Goal: Communication & Community: Participate in discussion

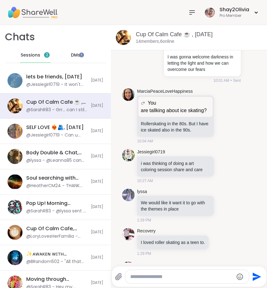
click at [188, 12] on icon at bounding box center [191, 12] width 7 height 7
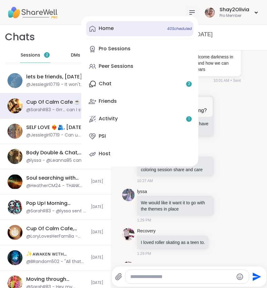
click at [127, 32] on link "Home 40 Scheduled" at bounding box center [139, 28] width 107 height 15
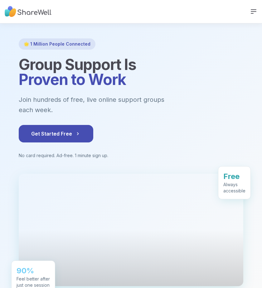
click at [252, 16] on div "Sessions How It Works Sign Up Log In" at bounding box center [131, 11] width 262 height 23
click at [250, 10] on icon at bounding box center [253, 11] width 7 height 7
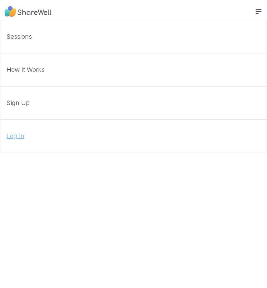
click at [31, 132] on link "Log In" at bounding box center [133, 135] width 267 height 33
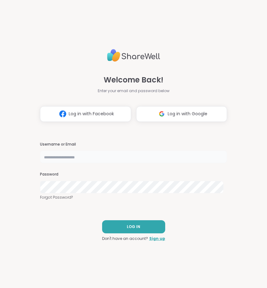
type input "**********"
click at [153, 224] on button "LOG IN" at bounding box center [133, 226] width 63 height 13
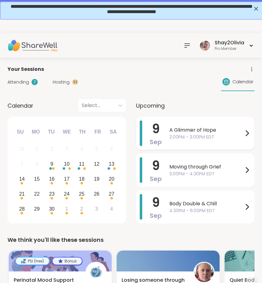
click at [222, 124] on div "A Glimmer of Hope 2:00PM - 3:00PM EDT" at bounding box center [209, 133] width 81 height 26
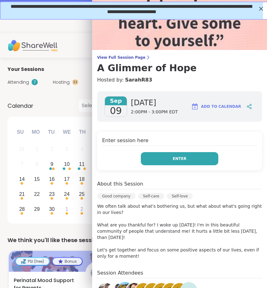
click at [192, 156] on button "Enter" at bounding box center [179, 158] width 77 height 13
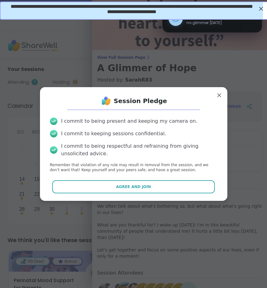
click at [186, 179] on div "Session Pledge I commit to being present and keeping my camera on. I commit to …" at bounding box center [133, 144] width 177 height 104
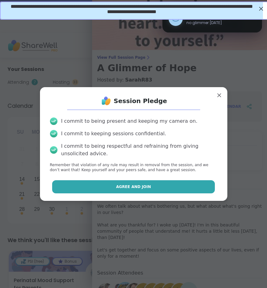
click at [186, 185] on button "Agree and Join" at bounding box center [133, 186] width 163 height 13
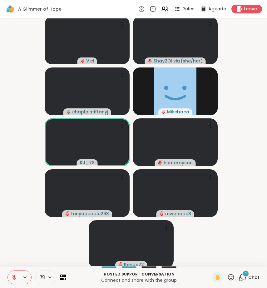
click at [238, 275] on icon at bounding box center [242, 277] width 8 height 8
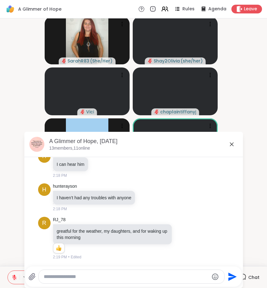
scroll to position [863, 0]
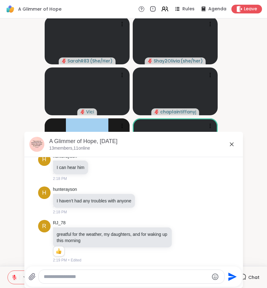
click at [231, 144] on icon at bounding box center [231, 143] width 7 height 7
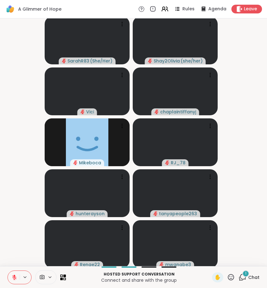
click at [242, 273] on div "1" at bounding box center [245, 273] width 7 height 7
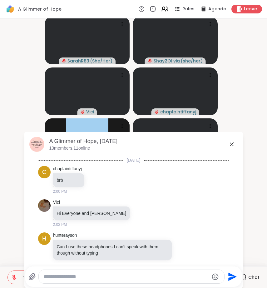
scroll to position [936, 0]
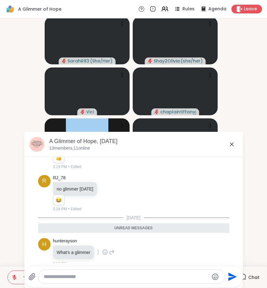
click at [110, 248] on icon at bounding box center [112, 251] width 6 height 7
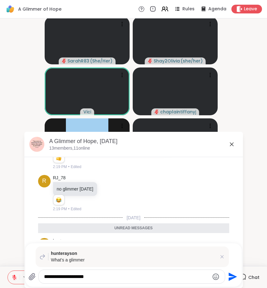
type textarea "**********"
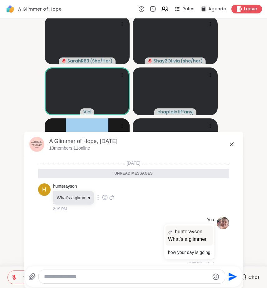
scroll to position [975, 0]
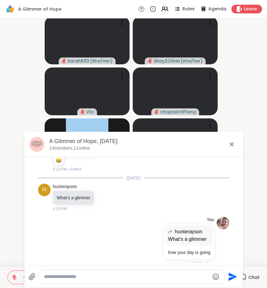
click at [233, 145] on icon at bounding box center [231, 143] width 7 height 7
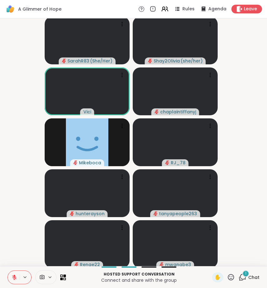
click at [239, 278] on icon at bounding box center [242, 277] width 8 height 8
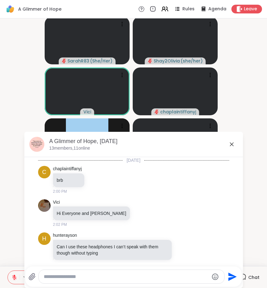
scroll to position [1023, 0]
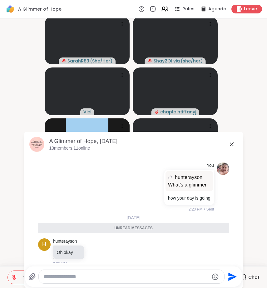
click at [229, 147] on icon at bounding box center [231, 143] width 7 height 7
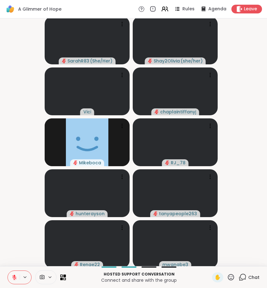
click at [14, 272] on button at bounding box center [14, 277] width 12 height 13
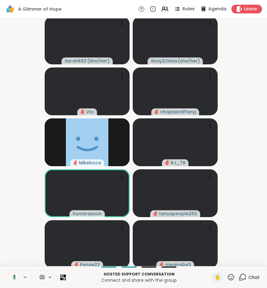
click at [14, 274] on button at bounding box center [13, 277] width 13 height 13
click at [238, 277] on icon at bounding box center [242, 277] width 8 height 8
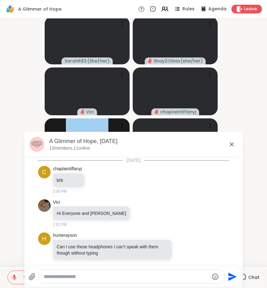
scroll to position [1002, 0]
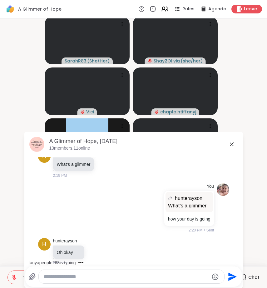
click at [122, 270] on div at bounding box center [131, 276] width 185 height 13
click at [122, 274] on textarea "Type your message" at bounding box center [126, 276] width 165 height 6
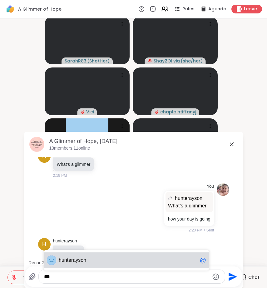
click at [108, 257] on span "hu nterayson" at bounding box center [128, 260] width 139 height 6
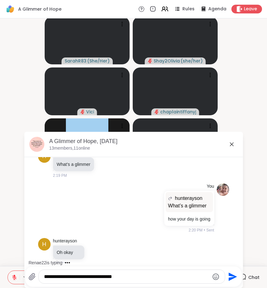
click at [102, 280] on div "**********" at bounding box center [132, 276] width 186 height 13
click at [128, 277] on textarea "**********" at bounding box center [126, 276] width 165 height 6
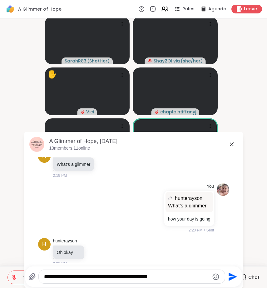
type textarea "**********"
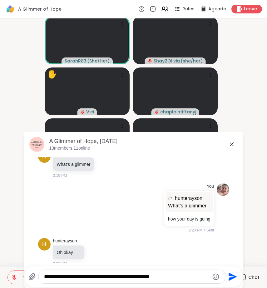
click at [124, 275] on textarea "**********" at bounding box center [126, 276] width 165 height 6
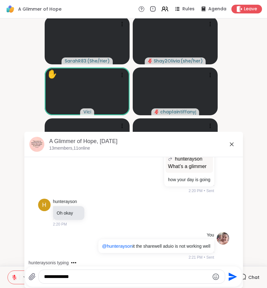
type textarea "**********"
click at [231, 149] on div "A Glimmer of Hope, Sep 09 13 members, 11 online" at bounding box center [143, 144] width 189 height 14
click at [230, 147] on icon at bounding box center [231, 143] width 7 height 7
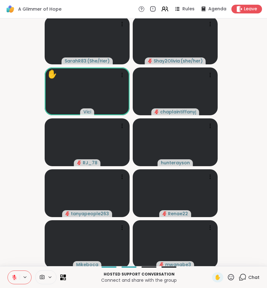
click at [13, 278] on icon at bounding box center [14, 277] width 4 height 4
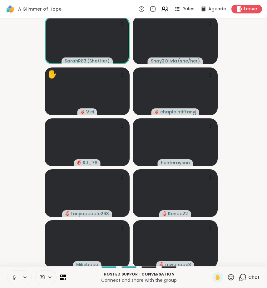
click at [15, 278] on icon at bounding box center [15, 277] width 6 height 6
click at [241, 277] on icon at bounding box center [242, 277] width 8 height 8
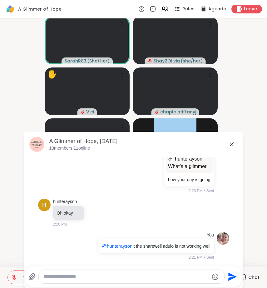
click at [151, 276] on textarea "Type your message" at bounding box center [126, 276] width 165 height 6
type textarea "*"
type textarea "**********"
drag, startPoint x: 97, startPoint y: 277, endPoint x: -11, endPoint y: 273, distance: 107.8
click at [0, 273] on html "A Glimmer of Hope Rules Agenda Leave SarahR83 ( She/Her ) Shay2Olivia ( she/her…" at bounding box center [133, 144] width 267 height 288
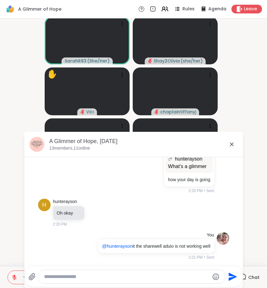
click at [230, 150] on div "A Glimmer of Hope, Sep 09 13 members, 11 online" at bounding box center [143, 144] width 189 height 14
click at [230, 149] on div "A Glimmer of Hope, Sep 09 13 members, 11 online" at bounding box center [143, 144] width 189 height 14
click at [230, 142] on icon at bounding box center [231, 143] width 7 height 7
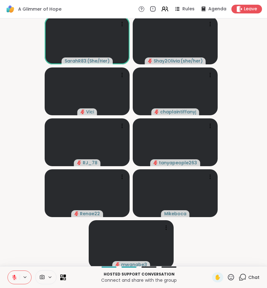
click at [238, 279] on icon at bounding box center [242, 277] width 8 height 8
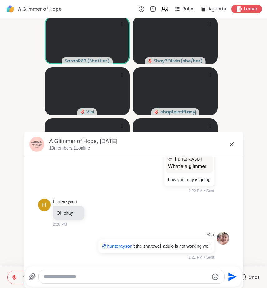
click at [228, 145] on icon at bounding box center [231, 143] width 7 height 7
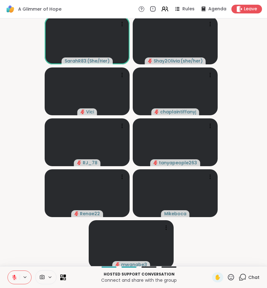
click at [9, 272] on button at bounding box center [14, 277] width 12 height 13
click at [14, 275] on icon at bounding box center [15, 277] width 6 height 6
click at [13, 275] on icon at bounding box center [15, 277] width 6 height 6
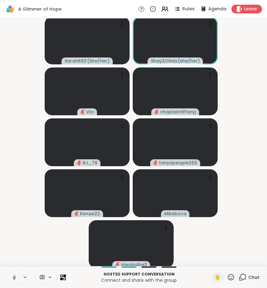
click at [54, 255] on video-player-container "SarahR83 ( She/Her ) Shay2Olivia ( she/her ) Vici chaplaintiffanyj RJ_78 tanyap…" at bounding box center [133, 142] width 259 height 243
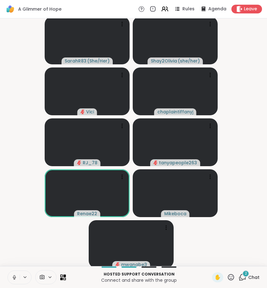
click at [242, 275] on div "2" at bounding box center [245, 273] width 7 height 7
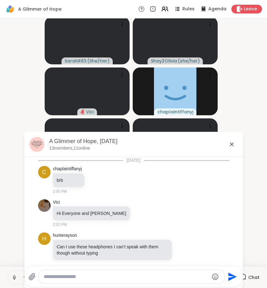
scroll to position [1130, 0]
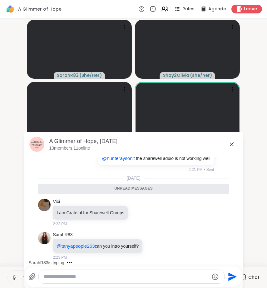
click at [229, 145] on icon at bounding box center [231, 143] width 7 height 7
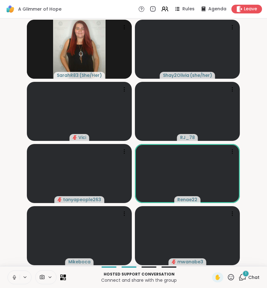
click at [242, 277] on div "1" at bounding box center [245, 273] width 7 height 7
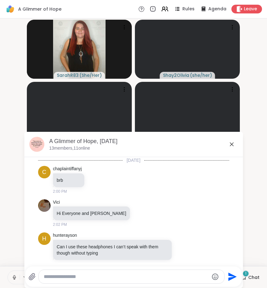
scroll to position [1163, 0]
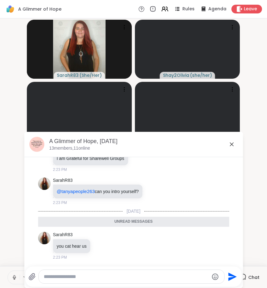
click at [123, 278] on textarea "Type your message" at bounding box center [126, 276] width 165 height 6
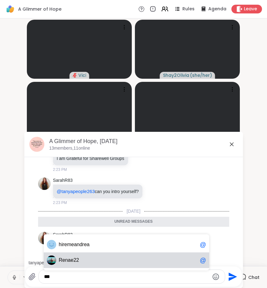
click at [86, 256] on div "Re nae22 @" at bounding box center [126, 260] width 165 height 16
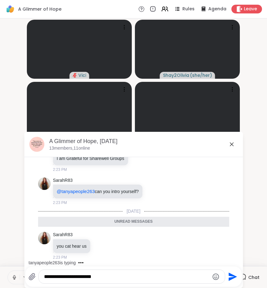
type textarea "**********"
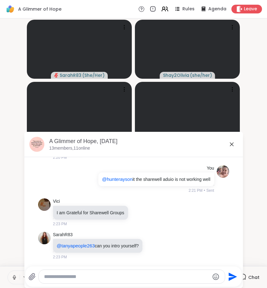
scroll to position [1063, 0]
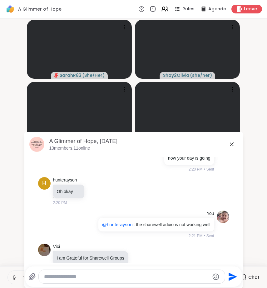
click at [228, 144] on icon at bounding box center [231, 143] width 7 height 7
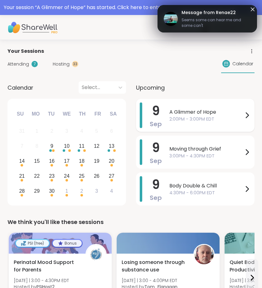
click at [224, 118] on span "2:00PM - 3:00PM EDT" at bounding box center [206, 119] width 74 height 7
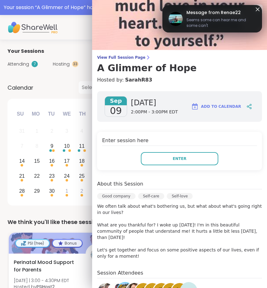
click at [184, 165] on div "Enter session here Enter" at bounding box center [179, 151] width 165 height 38
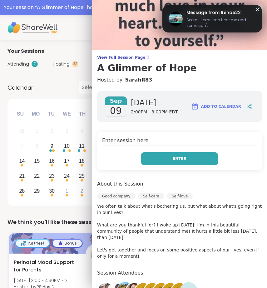
click at [184, 162] on button "Enter" at bounding box center [179, 158] width 77 height 13
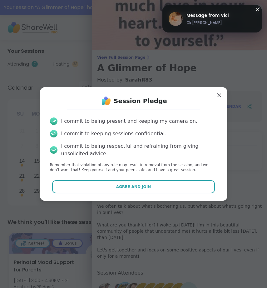
click at [179, 176] on div "I commit to being present and keeping my camera on. I commit to keeping session…" at bounding box center [133, 145] width 177 height 66
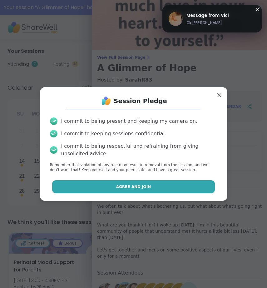
click at [179, 182] on button "Agree and Join" at bounding box center [133, 186] width 163 height 13
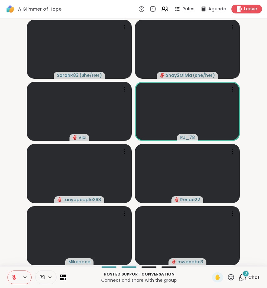
click at [238, 277] on icon at bounding box center [242, 277] width 8 height 8
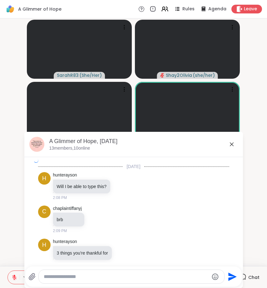
scroll to position [1329, 0]
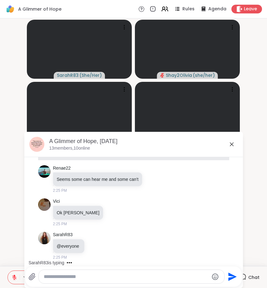
click at [228, 147] on icon at bounding box center [231, 143] width 7 height 7
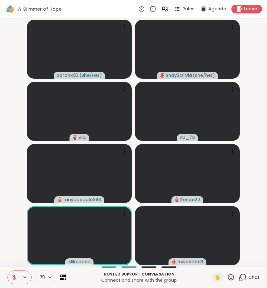
click at [18, 231] on video-player-container "SarahR83 ( She/Her ) Shay2Olivia ( she/her ) Vici RJ_78 tanyapeople263 Renae22 …" at bounding box center [133, 142] width 259 height 243
click at [239, 277] on icon at bounding box center [242, 277] width 8 height 8
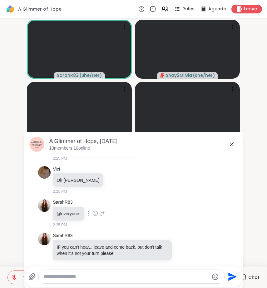
scroll to position [1341, 0]
click at [230, 144] on icon at bounding box center [231, 143] width 7 height 7
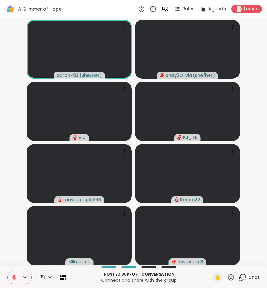
click at [16, 272] on button at bounding box center [14, 277] width 12 height 13
click at [241, 278] on icon at bounding box center [243, 277] width 6 height 6
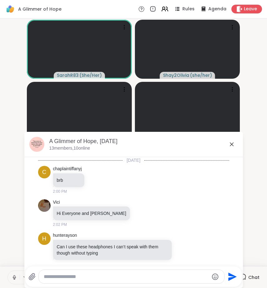
scroll to position [1348, 0]
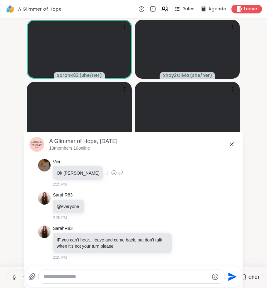
click at [165, 162] on div "Vici Ok Tanya 2:25 PM" at bounding box center [133, 172] width 191 height 33
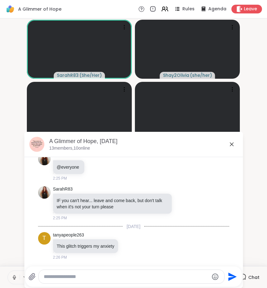
click at [230, 143] on icon at bounding box center [232, 144] width 4 height 4
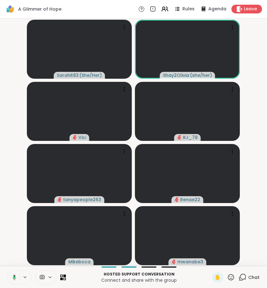
click at [242, 279] on icon at bounding box center [242, 277] width 8 height 8
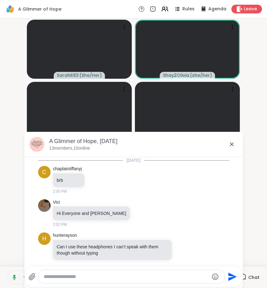
scroll to position [1381, 0]
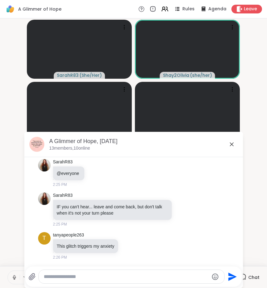
click at [146, 277] on textarea "Type your message" at bounding box center [126, 276] width 165 height 6
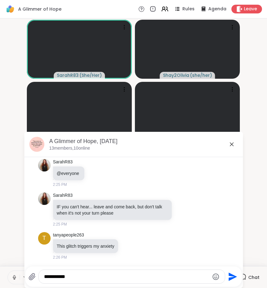
click at [13, 274] on icon at bounding box center [15, 277] width 6 height 6
click at [70, 275] on textarea "**********" at bounding box center [126, 276] width 165 height 6
type textarea "*"
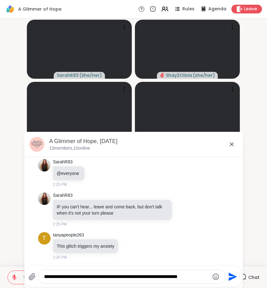
type textarea "**********"
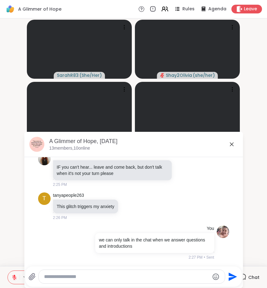
click at [102, 279] on textarea "Type your message" at bounding box center [126, 276] width 165 height 6
type textarea "**********"
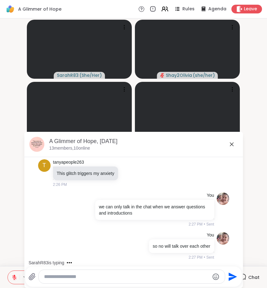
click at [228, 143] on icon at bounding box center [231, 143] width 7 height 7
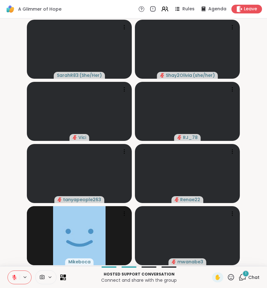
click at [245, 272] on span "1" at bounding box center [245, 273] width 1 height 5
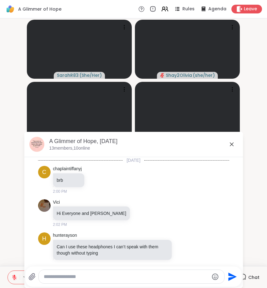
scroll to position [1508, 0]
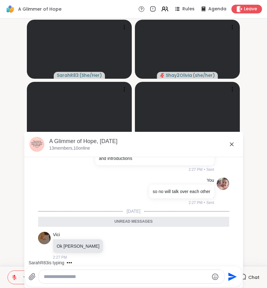
click at [138, 273] on div at bounding box center [131, 276] width 185 height 13
click at [150, 266] on div "Send" at bounding box center [133, 276] width 216 height 20
click at [150, 269] on div "Send" at bounding box center [133, 276] width 216 height 20
click at [130, 282] on div at bounding box center [131, 276] width 185 height 13
click at [130, 279] on textarea "Type your message" at bounding box center [126, 276] width 165 height 6
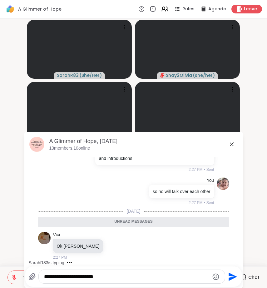
type textarea "**********"
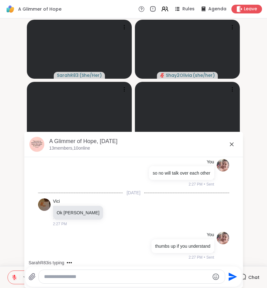
scroll to position [1566, 0]
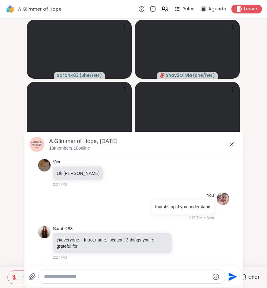
click at [230, 144] on icon at bounding box center [231, 143] width 7 height 7
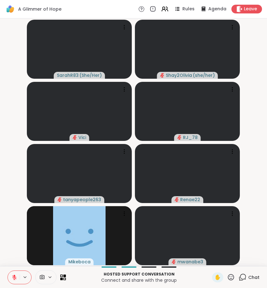
click at [238, 275] on icon at bounding box center [242, 277] width 8 height 8
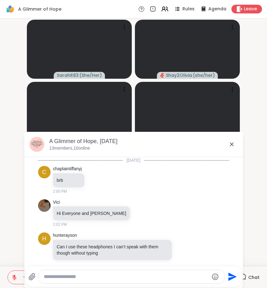
scroll to position [1560, 0]
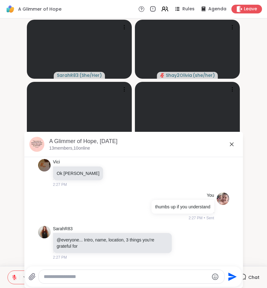
click at [116, 272] on div at bounding box center [131, 276] width 185 height 13
click at [116, 277] on textarea "Type your message" at bounding box center [126, 276] width 165 height 6
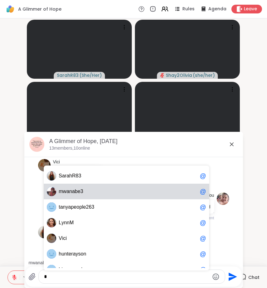
click at [96, 194] on div "m w a n a b e 3 @" at bounding box center [126, 192] width 165 height 16
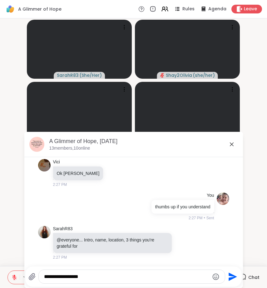
type textarea "**********"
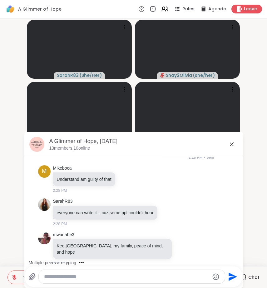
scroll to position [1738, 0]
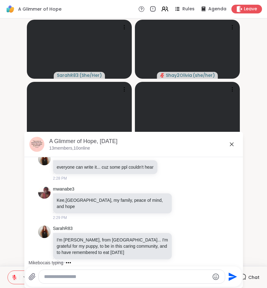
click at [106, 276] on textarea "Type your message" at bounding box center [126, 276] width 165 height 6
click at [228, 138] on div "A Glimmer of Hope, Sep 09" at bounding box center [143, 141] width 189 height 8
click at [228, 144] on icon at bounding box center [231, 143] width 7 height 7
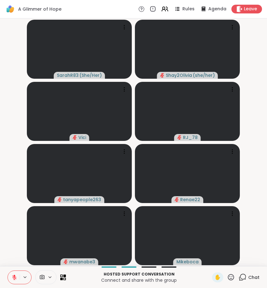
click at [238, 280] on icon at bounding box center [242, 277] width 8 height 8
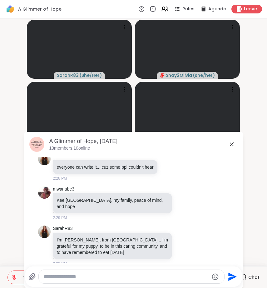
click at [134, 274] on textarea "Type your message" at bounding box center [126, 276] width 165 height 6
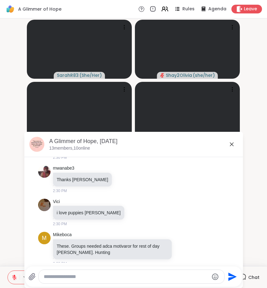
scroll to position [1951, 0]
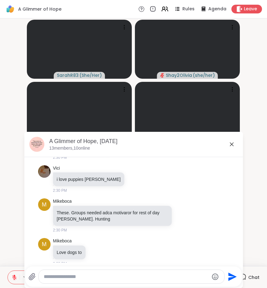
click at [230, 145] on icon at bounding box center [232, 144] width 4 height 4
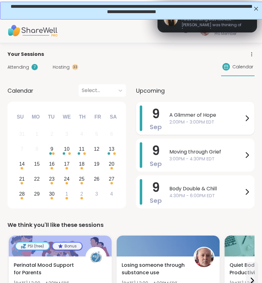
click at [189, 121] on span "2:00PM - 3:00PM EDT" at bounding box center [206, 122] width 74 height 7
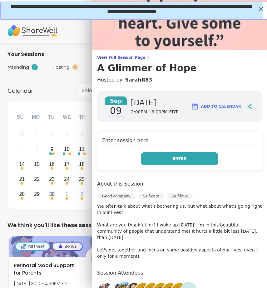
click at [156, 156] on button "Enter" at bounding box center [179, 158] width 77 height 13
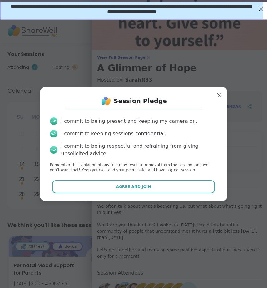
click at [125, 178] on div "Session Pledge I commit to being present and keeping my camera on. I commit to …" at bounding box center [133, 144] width 177 height 104
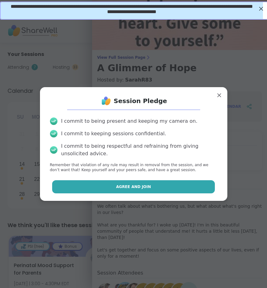
click at [126, 182] on button "Agree and Join" at bounding box center [133, 186] width 163 height 13
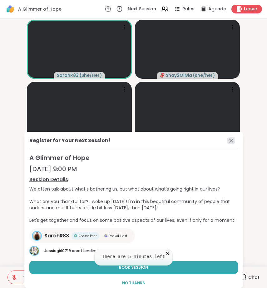
click at [227, 140] on icon at bounding box center [230, 140] width 7 height 7
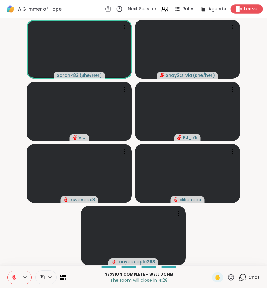
click at [247, 10] on span "Leave" at bounding box center [251, 9] width 14 height 7
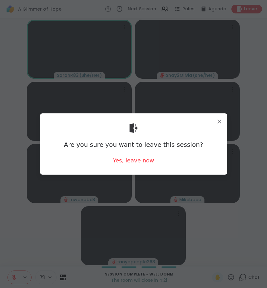
click at [137, 159] on div "Yes, leave now" at bounding box center [133, 160] width 41 height 8
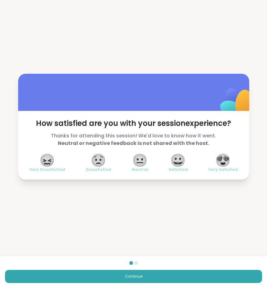
click at [220, 165] on span "😍" at bounding box center [223, 159] width 16 height 11
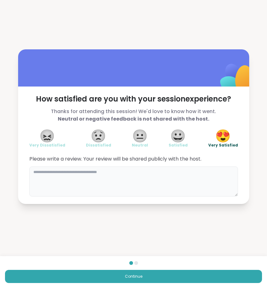
click at [169, 186] on textarea at bounding box center [133, 181] width 208 height 30
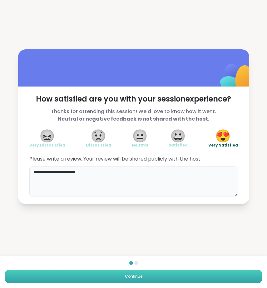
type textarea "**********"
click at [184, 277] on button "Continue" at bounding box center [133, 276] width 257 height 13
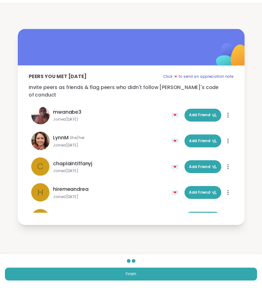
scroll to position [202, 0]
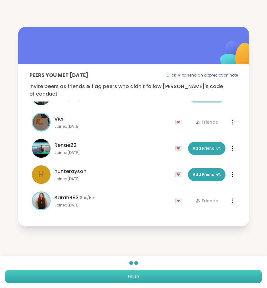
click at [147, 278] on button "Finish" at bounding box center [133, 276] width 257 height 13
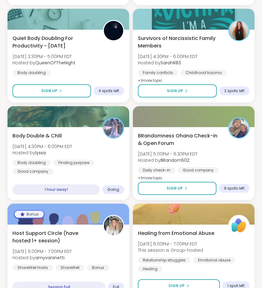
scroll to position [395, 0]
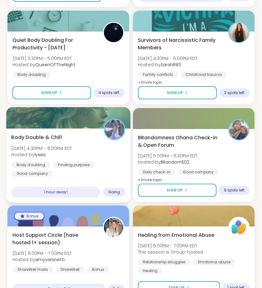
click at [71, 181] on div "Body Double & Chill Tue, Sep 09 | 4:30PM - 6:00PM EDT Hosted by lyssa Body doub…" at bounding box center [68, 165] width 124 height 74
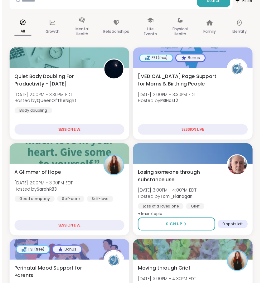
scroll to position [0, 0]
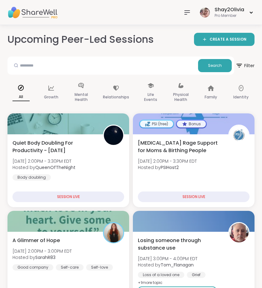
click at [185, 19] on div "Shay2Olivia Pro Member" at bounding box center [218, 12] width 74 height 15
click at [185, 11] on icon at bounding box center [187, 12] width 7 height 7
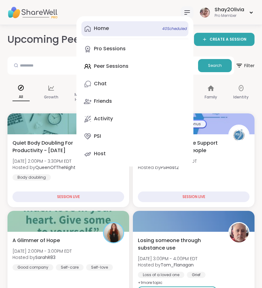
click at [112, 27] on link "Home 40 Scheduled" at bounding box center [134, 28] width 107 height 15
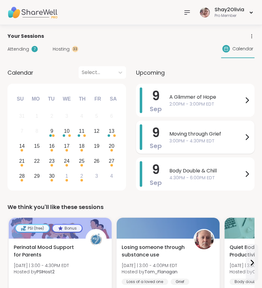
click at [190, 126] on div "Moving through Grief 3:00PM - 4:30PM EDT" at bounding box center [209, 137] width 81 height 26
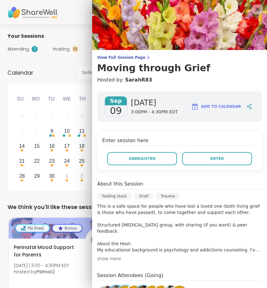
scroll to position [51, 0]
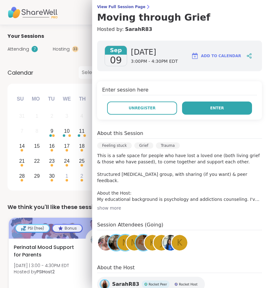
click at [220, 109] on button "Enter" at bounding box center [217, 107] width 70 height 13
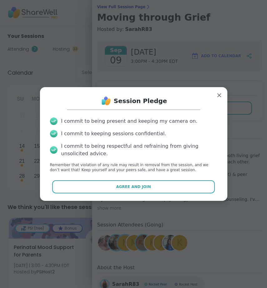
click at [189, 198] on div "Session Pledge I commit to being present and keeping my camera on. I commit to …" at bounding box center [133, 144] width 187 height 114
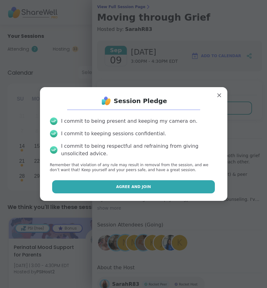
click at [189, 191] on button "Agree and Join" at bounding box center [133, 186] width 163 height 13
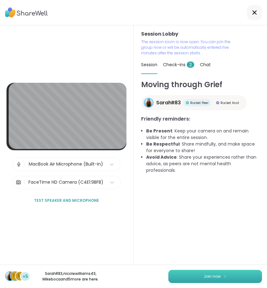
click at [204, 277] on span "Join now" at bounding box center [211, 276] width 17 height 6
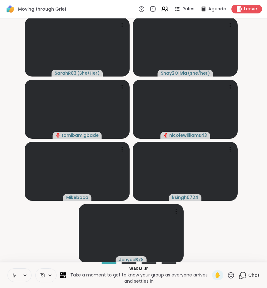
click at [14, 275] on icon at bounding box center [14, 274] width 2 height 3
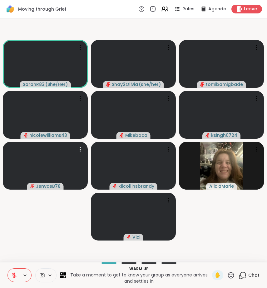
click at [228, 277] on icon at bounding box center [231, 275] width 6 height 6
click at [227, 260] on div "👍" at bounding box center [226, 257] width 11 height 10
click at [17, 271] on button at bounding box center [14, 274] width 12 height 13
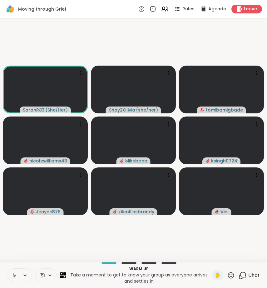
click at [13, 273] on icon at bounding box center [15, 275] width 6 height 6
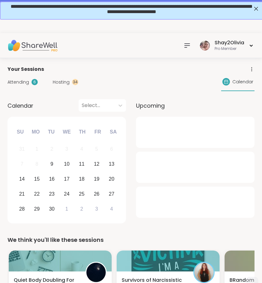
click at [188, 47] on icon at bounding box center [187, 45] width 7 height 7
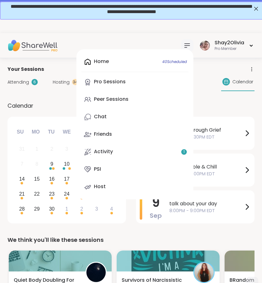
click at [115, 62] on div "Home 40 Scheduled Pro Sessions Peer Sessions Chat Friends Activity 1 PSI Host" at bounding box center [134, 124] width 117 height 150
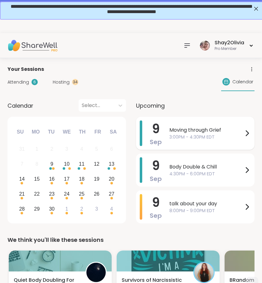
click at [169, 140] on span "3:00PM - 4:30PM EDT" at bounding box center [206, 137] width 74 height 7
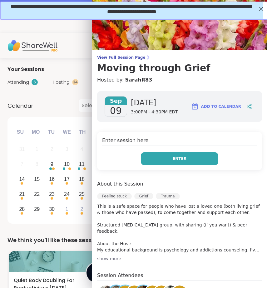
click at [170, 155] on button "Enter" at bounding box center [179, 158] width 77 height 13
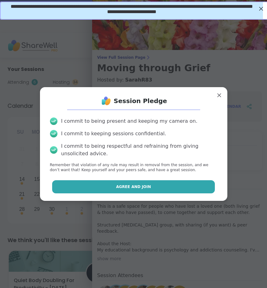
click at [174, 184] on button "Agree and Join" at bounding box center [133, 186] width 163 height 13
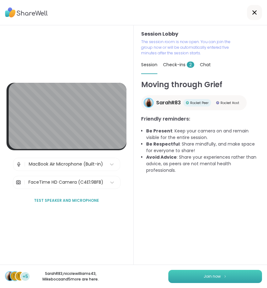
click at [193, 277] on button "Join now" at bounding box center [215, 276] width 94 height 13
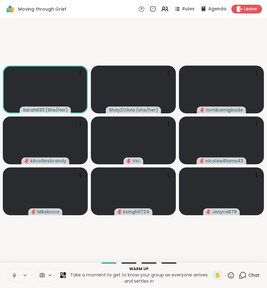
click at [18, 272] on button at bounding box center [14, 274] width 12 height 13
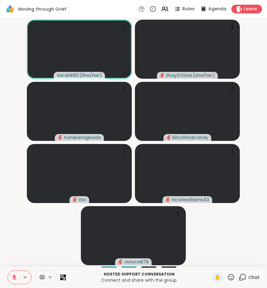
click at [227, 277] on icon at bounding box center [231, 277] width 8 height 8
click at [211, 259] on span "❤️" at bounding box center [212, 260] width 6 height 7
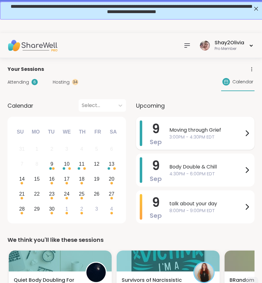
click at [227, 137] on span "3:00PM - 4:30PM EDT" at bounding box center [206, 137] width 74 height 7
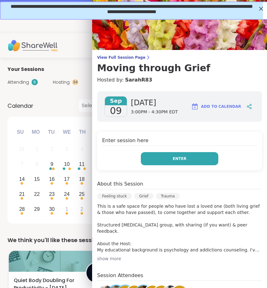
click at [198, 163] on button "Enter" at bounding box center [179, 158] width 77 height 13
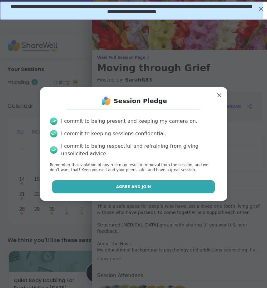
click at [187, 187] on button "Agree and Join" at bounding box center [133, 186] width 163 height 13
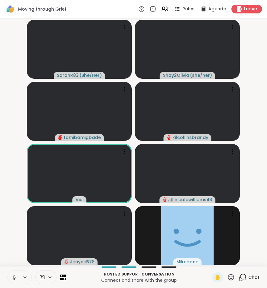
click at [13, 277] on icon at bounding box center [15, 277] width 6 height 6
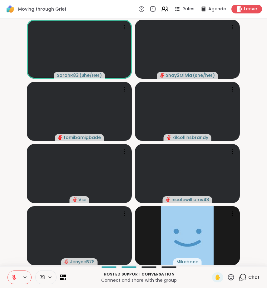
click at [12, 277] on icon at bounding box center [15, 277] width 6 height 6
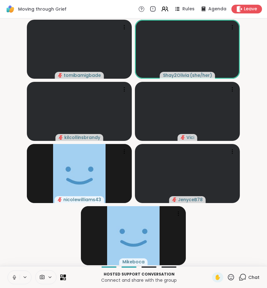
click at [15, 274] on icon at bounding box center [15, 277] width 6 height 6
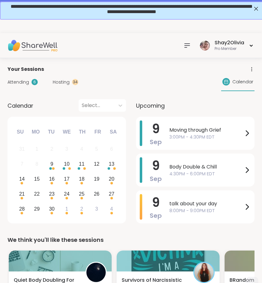
click at [173, 138] on span "3:00PM - 4:30PM EDT" at bounding box center [206, 137] width 74 height 7
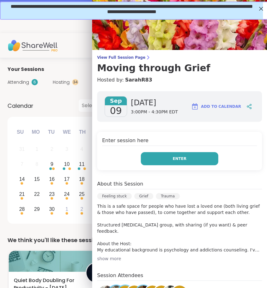
click at [172, 166] on div "Enter session here Enter" at bounding box center [179, 151] width 165 height 38
click at [173, 161] on span "Enter" at bounding box center [180, 159] width 14 height 6
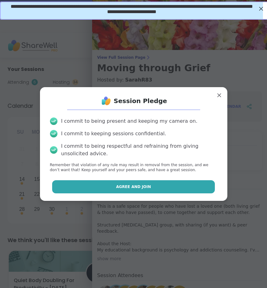
click at [173, 180] on button "Agree and Join" at bounding box center [133, 186] width 163 height 13
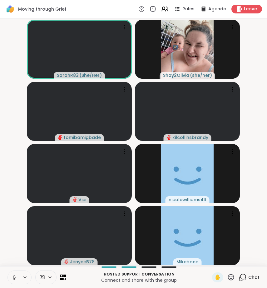
click at [17, 277] on button at bounding box center [14, 277] width 12 height 13
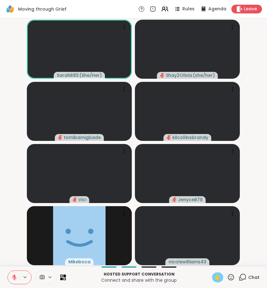
click at [214, 276] on span "✋" at bounding box center [217, 276] width 6 height 7
click at [15, 278] on icon at bounding box center [14, 277] width 4 height 4
click at [13, 277] on icon at bounding box center [15, 277] width 6 height 6
click at [179, 12] on div "Rules" at bounding box center [184, 9] width 22 height 8
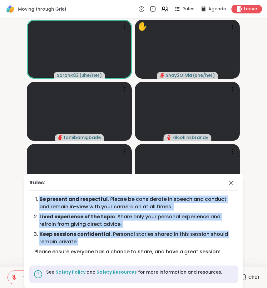
drag, startPoint x: 32, startPoint y: 198, endPoint x: 128, endPoint y: 242, distance: 104.9
click at [128, 242] on ol "Be present and respectful . Please be considerate in speech and conduct and rem…" at bounding box center [133, 221] width 198 height 52
copy ol "Be present and respectful . Please be considerate in speech and conduct and rem…"
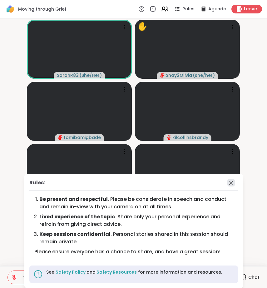
click at [229, 182] on icon at bounding box center [231, 183] width 4 height 4
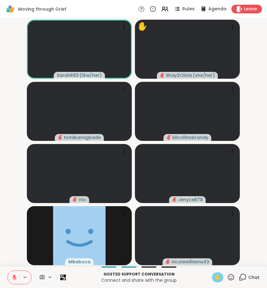
click at [13, 276] on icon at bounding box center [14, 277] width 4 height 4
click at [15, 277] on icon at bounding box center [14, 277] width 3 height 2
click at [214, 275] on span "✋" at bounding box center [217, 276] width 6 height 7
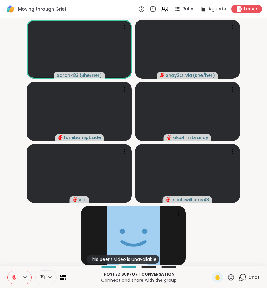
click at [19, 272] on button at bounding box center [14, 277] width 12 height 13
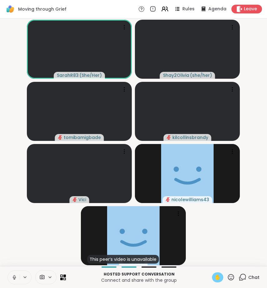
click at [214, 274] on span "✋" at bounding box center [217, 276] width 6 height 7
click at [17, 277] on button at bounding box center [14, 277] width 12 height 13
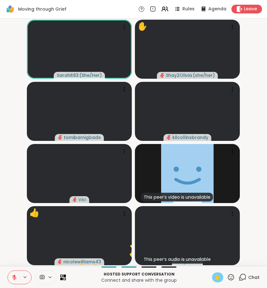
click at [214, 278] on span "✋" at bounding box center [217, 276] width 6 height 7
click at [229, 278] on icon at bounding box center [231, 277] width 6 height 6
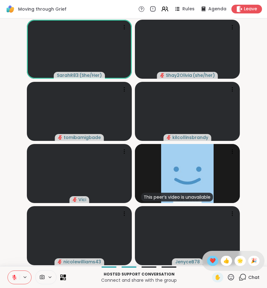
click at [212, 260] on span "❤️" at bounding box center [212, 260] width 6 height 7
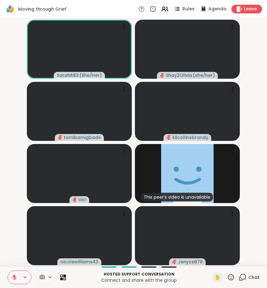
click at [14, 280] on button at bounding box center [14, 277] width 12 height 13
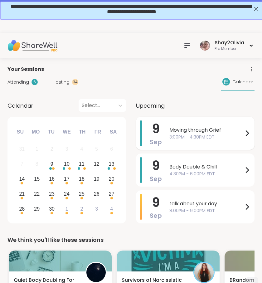
click at [169, 141] on div "[DATE] Moving through Grief 3:00PM - 4:30PM EDT" at bounding box center [195, 133] width 119 height 33
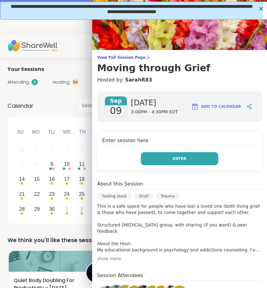
click at [175, 157] on span "Enter" at bounding box center [180, 159] width 14 height 6
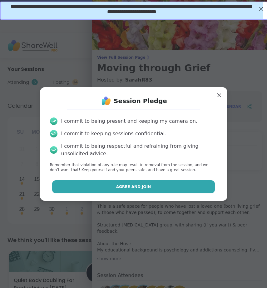
click at [171, 184] on button "Agree and Join" at bounding box center [133, 186] width 163 height 13
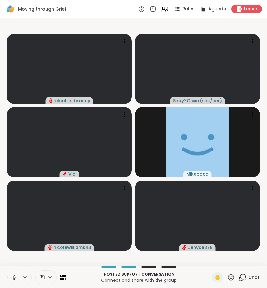
click at [12, 280] on button at bounding box center [14, 277] width 12 height 13
click at [11, 280] on button at bounding box center [14, 277] width 12 height 13
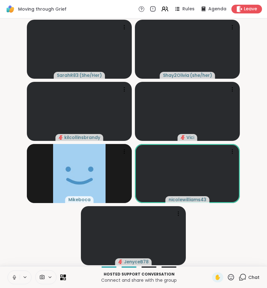
click at [14, 277] on icon at bounding box center [15, 277] width 6 height 6
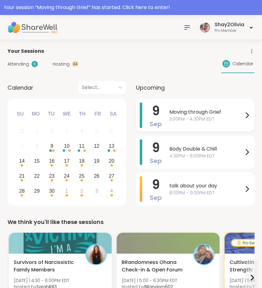
click at [224, 120] on span "3:00PM - 4:30PM EDT" at bounding box center [206, 119] width 74 height 7
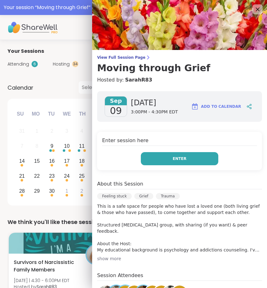
click at [185, 161] on button "Enter" at bounding box center [179, 158] width 77 height 13
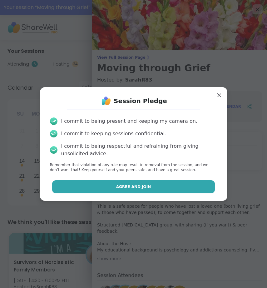
click at [162, 182] on button "Agree and Join" at bounding box center [133, 186] width 163 height 13
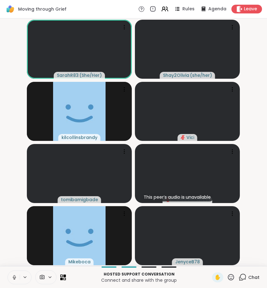
click at [13, 276] on icon at bounding box center [15, 277] width 6 height 6
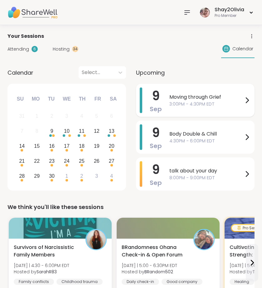
click at [189, 104] on span "3:00PM - 4:30PM EDT" at bounding box center [206, 104] width 74 height 7
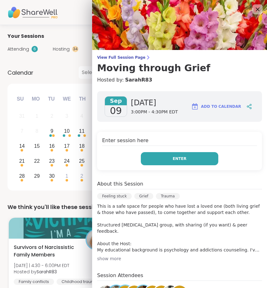
click at [193, 160] on button "Enter" at bounding box center [179, 158] width 77 height 13
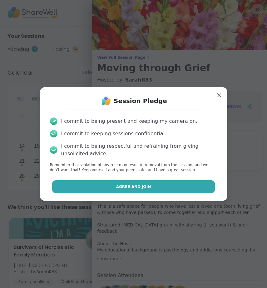
click at [183, 191] on button "Agree and Join" at bounding box center [133, 186] width 163 height 13
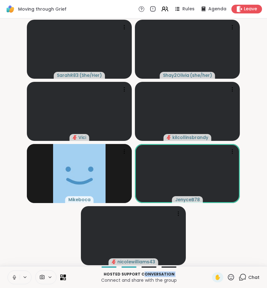
drag, startPoint x: 141, startPoint y: 274, endPoint x: 68, endPoint y: 278, distance: 73.8
click at [69, 278] on div "Hosted support conversation Connect and share with the group ✋ Chat" at bounding box center [133, 277] width 267 height 22
click at [14, 277] on icon at bounding box center [14, 276] width 2 height 3
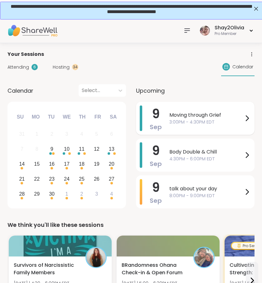
click at [161, 119] on div "9 Sep" at bounding box center [156, 118] width 12 height 26
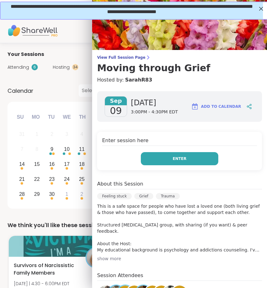
click at [158, 154] on button "Enter" at bounding box center [179, 158] width 77 height 13
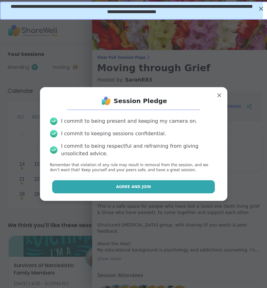
click at [149, 189] on button "Agree and Join" at bounding box center [133, 186] width 163 height 13
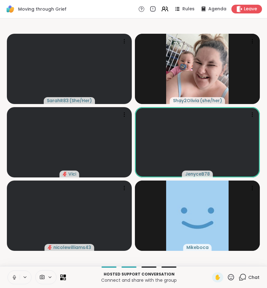
click at [16, 277] on icon at bounding box center [15, 277] width 6 height 6
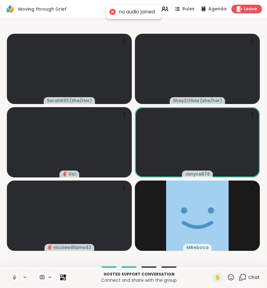
click at [14, 277] on icon at bounding box center [14, 276] width 2 height 3
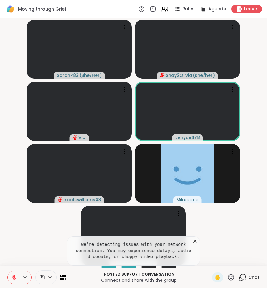
click at [195, 241] on icon at bounding box center [194, 240] width 3 height 3
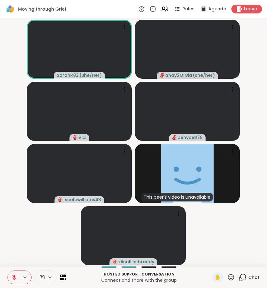
click at [13, 277] on icon at bounding box center [15, 277] width 6 height 6
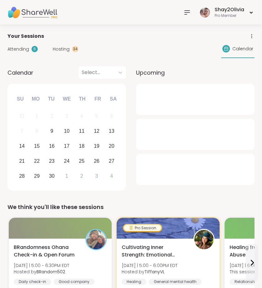
click at [181, 97] on div at bounding box center [195, 99] width 119 height 31
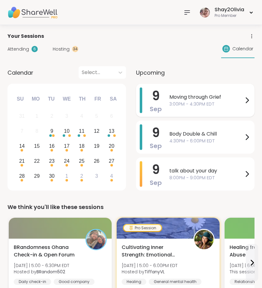
click at [175, 97] on span "Moving through Grief" at bounding box center [206, 96] width 74 height 7
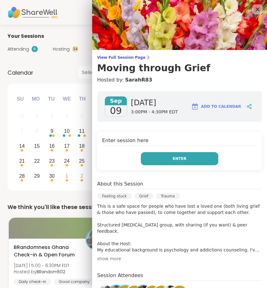
click at [174, 162] on button "Enter" at bounding box center [179, 158] width 77 height 13
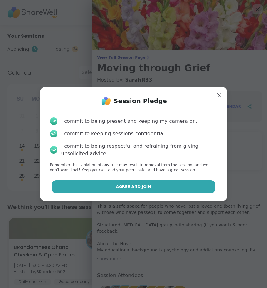
click at [130, 189] on span "Agree and Join" at bounding box center [133, 187] width 35 height 6
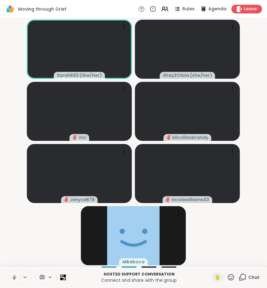
click at [15, 278] on icon at bounding box center [14, 277] width 3 height 2
click at [15, 278] on icon at bounding box center [14, 277] width 4 height 4
click at [15, 278] on icon at bounding box center [14, 277] width 3 height 2
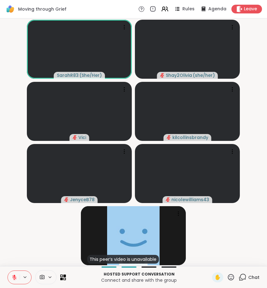
click at [14, 274] on icon at bounding box center [14, 275] width 2 height 2
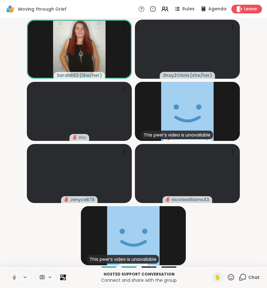
click at [15, 276] on icon at bounding box center [15, 277] width 6 height 6
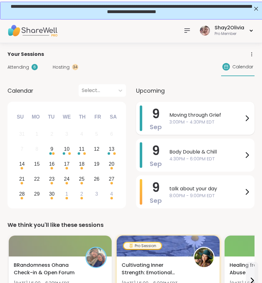
click at [185, 120] on span "3:00PM - 4:30PM EDT" at bounding box center [206, 122] width 74 height 7
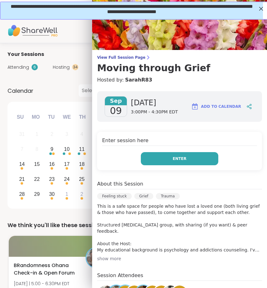
click at [162, 162] on button "Enter" at bounding box center [179, 158] width 77 height 13
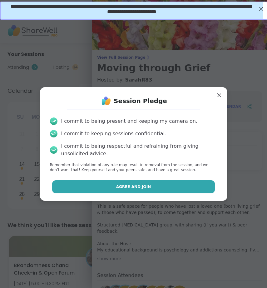
click at [160, 180] on button "Agree and Join" at bounding box center [133, 186] width 163 height 13
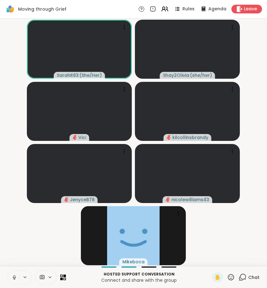
click at [14, 275] on icon at bounding box center [14, 276] width 2 height 3
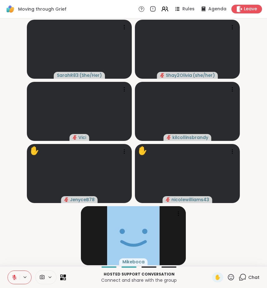
click at [227, 277] on icon at bounding box center [231, 277] width 8 height 8
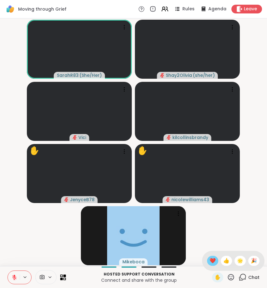
click at [209, 259] on div "❤️" at bounding box center [212, 261] width 11 height 10
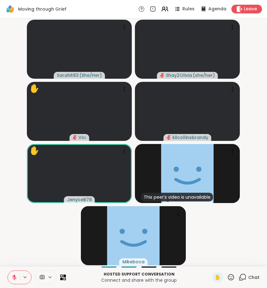
click at [13, 274] on icon at bounding box center [15, 277] width 6 height 6
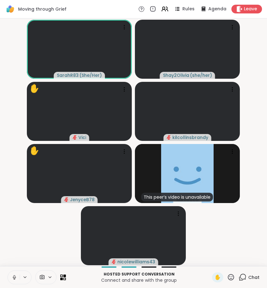
click at [12, 279] on icon at bounding box center [15, 277] width 6 height 6
click at [113, 4] on div "Moving through Grief Rules Agenda Leave" at bounding box center [133, 9] width 267 height 18
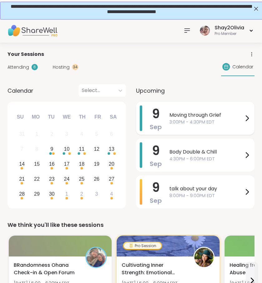
click at [244, 115] on icon at bounding box center [246, 118] width 7 height 7
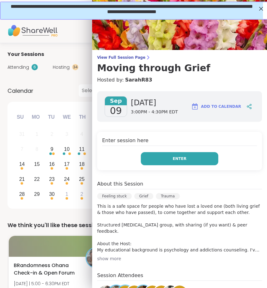
click at [206, 161] on button "Enter" at bounding box center [179, 158] width 77 height 13
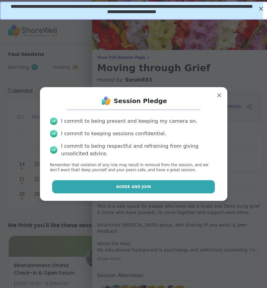
click at [197, 183] on button "Agree and Join" at bounding box center [133, 186] width 163 height 13
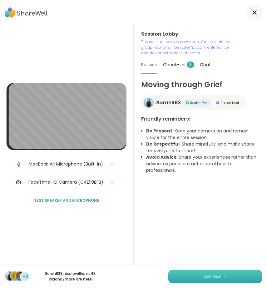
click at [203, 273] on span "Join now" at bounding box center [211, 276] width 17 height 6
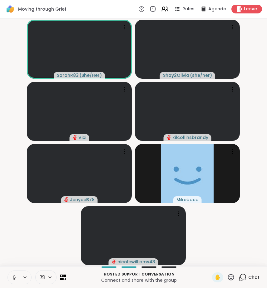
click at [11, 273] on button at bounding box center [14, 277] width 12 height 13
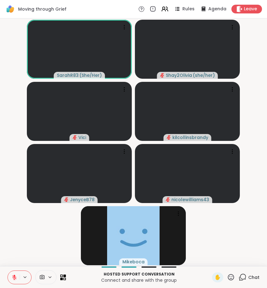
click at [14, 278] on icon at bounding box center [15, 277] width 6 height 6
click at [16, 279] on icon at bounding box center [15, 277] width 6 height 6
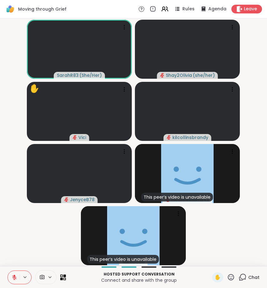
click at [13, 280] on icon at bounding box center [15, 277] width 6 height 6
click at [14, 272] on button at bounding box center [14, 277] width 12 height 13
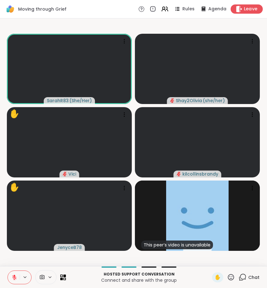
click at [244, 8] on span "Leave" at bounding box center [251, 9] width 14 height 7
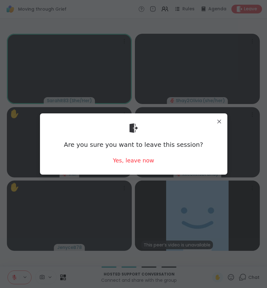
click at [133, 156] on div "Are you sure you want to leave this session? Yes, leave now" at bounding box center [133, 143] width 177 height 51
click at [135, 163] on div "Yes, leave now" at bounding box center [133, 160] width 41 height 8
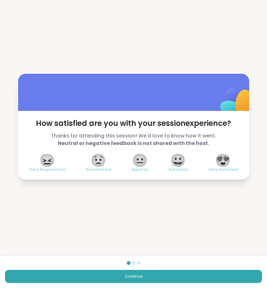
click at [205, 267] on div "Continue" at bounding box center [133, 272] width 267 height 32
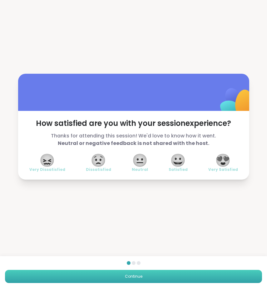
click at [204, 272] on button "Continue" at bounding box center [133, 276] width 257 height 13
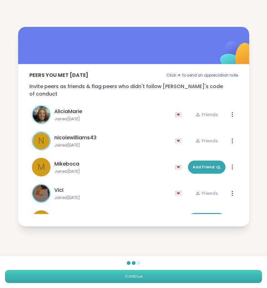
click at [129, 274] on span "Continue" at bounding box center [133, 276] width 17 height 6
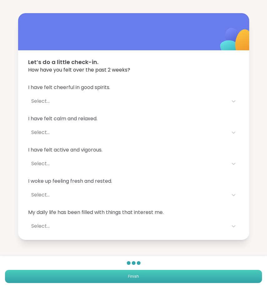
click at [51, 276] on button "Finish" at bounding box center [133, 276] width 257 height 13
